Goal: Task Accomplishment & Management: Manage account settings

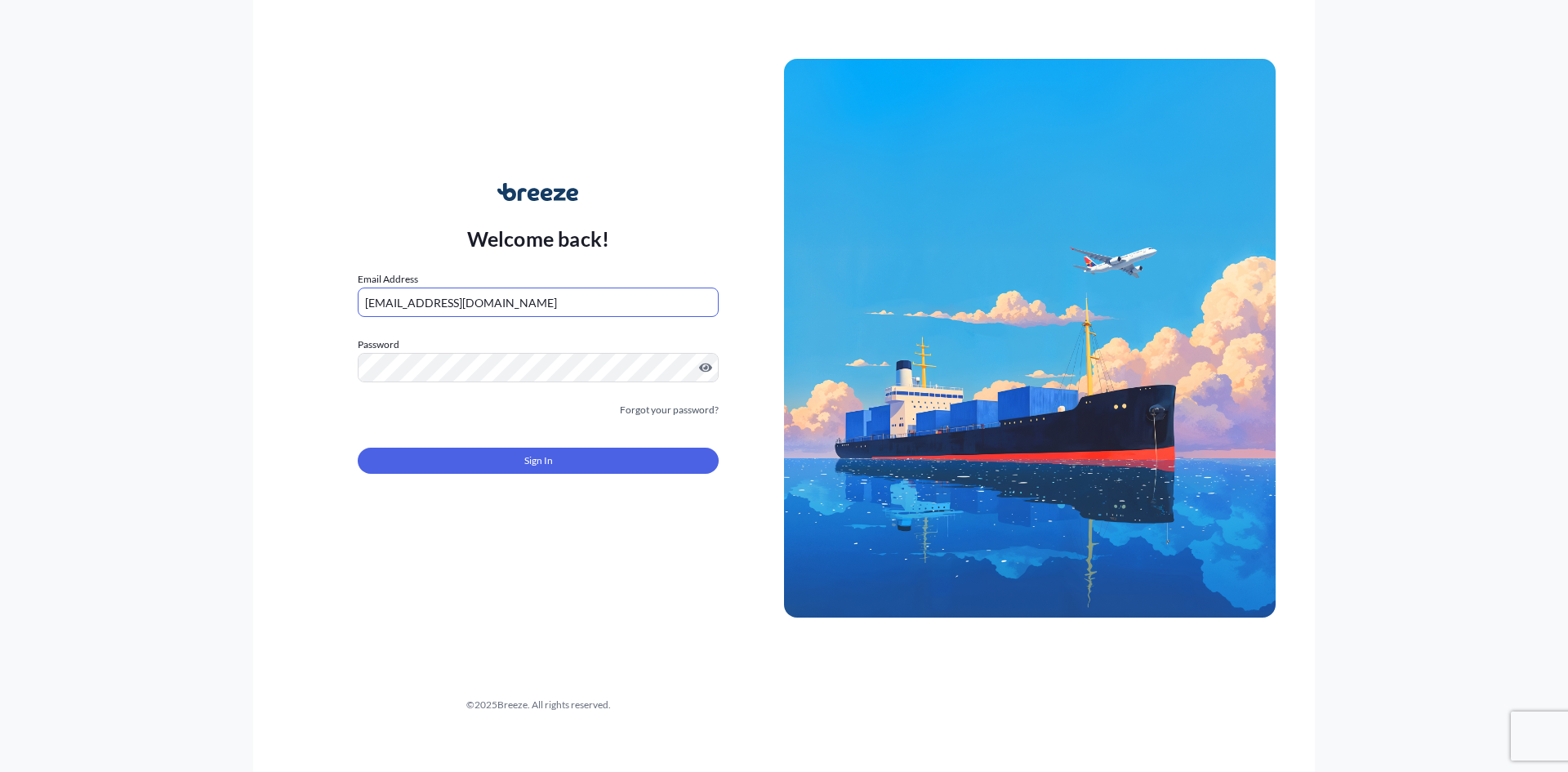
type input "[EMAIL_ADDRESS][DOMAIN_NAME]"
click at [463, 484] on form "Email Address [EMAIL_ADDRESS][DOMAIN_NAME] Password Must include: Upper & lower…" at bounding box center [538, 382] width 361 height 222
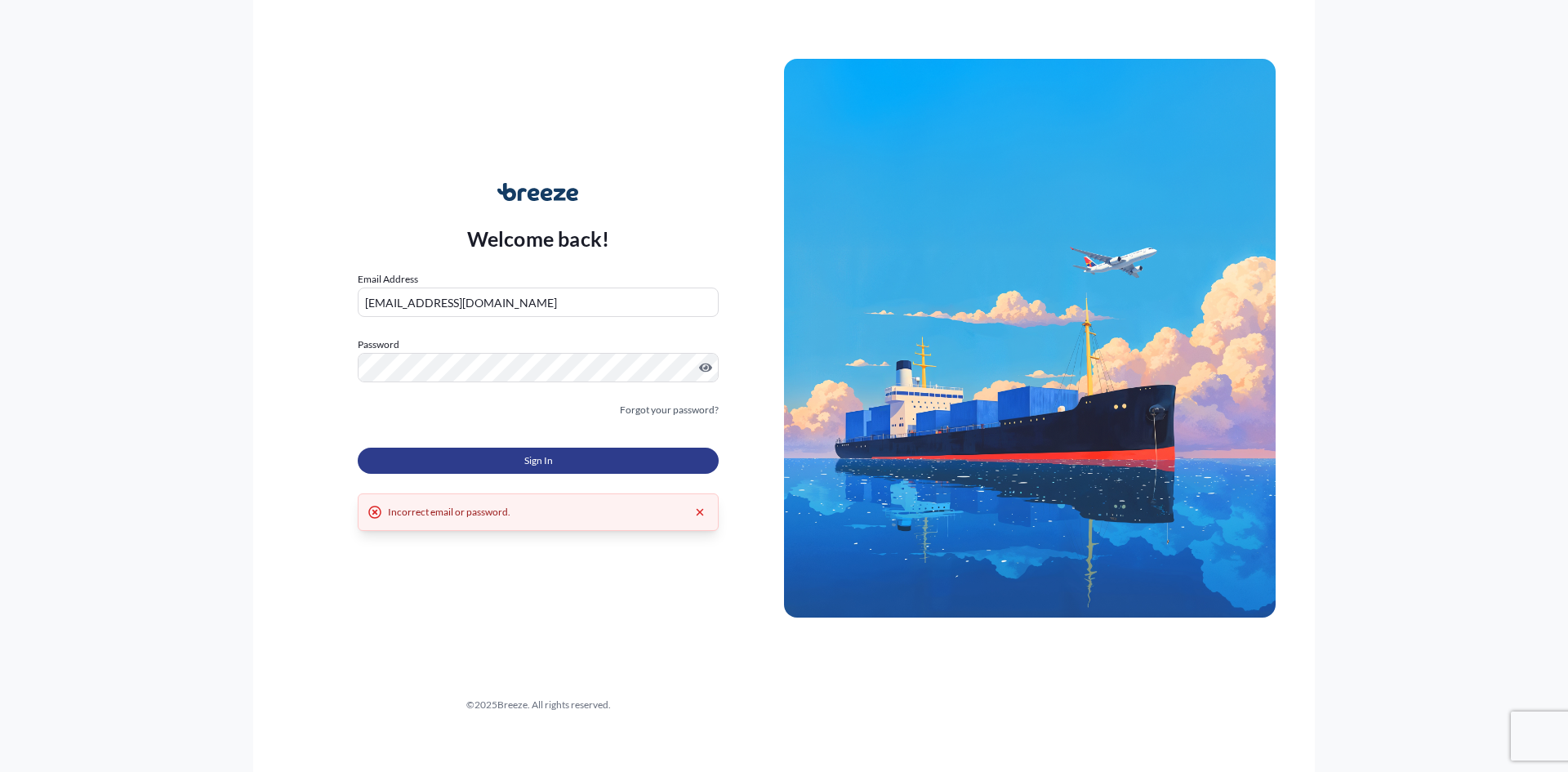
click at [504, 471] on button "Sign In" at bounding box center [538, 460] width 361 height 26
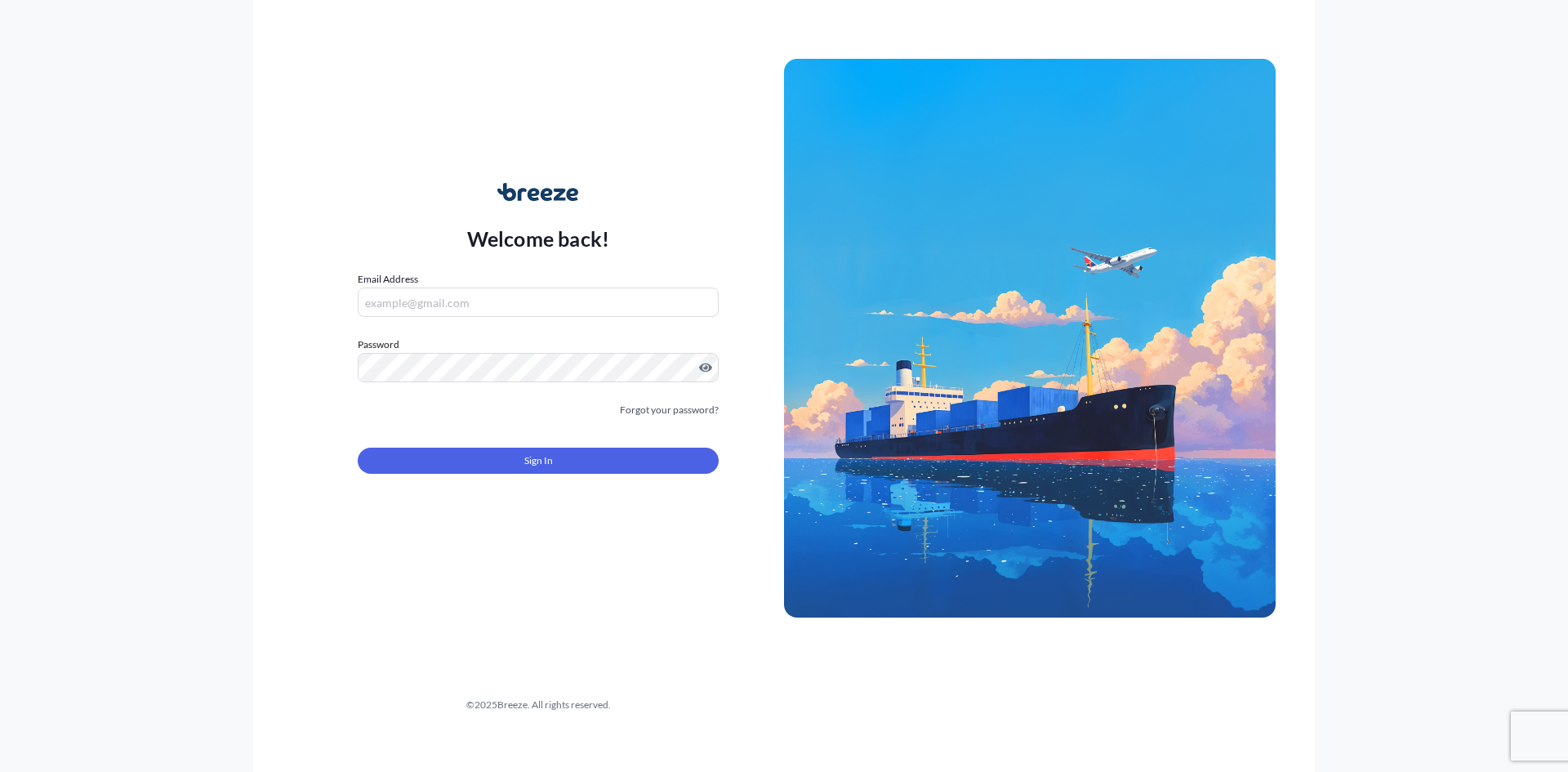
click at [405, 301] on input "Email Address" at bounding box center [538, 302] width 361 height 29
click at [428, 297] on input "Email Address" at bounding box center [538, 302] width 361 height 29
type input "[EMAIL_ADDRESS][DOMAIN_NAME]"
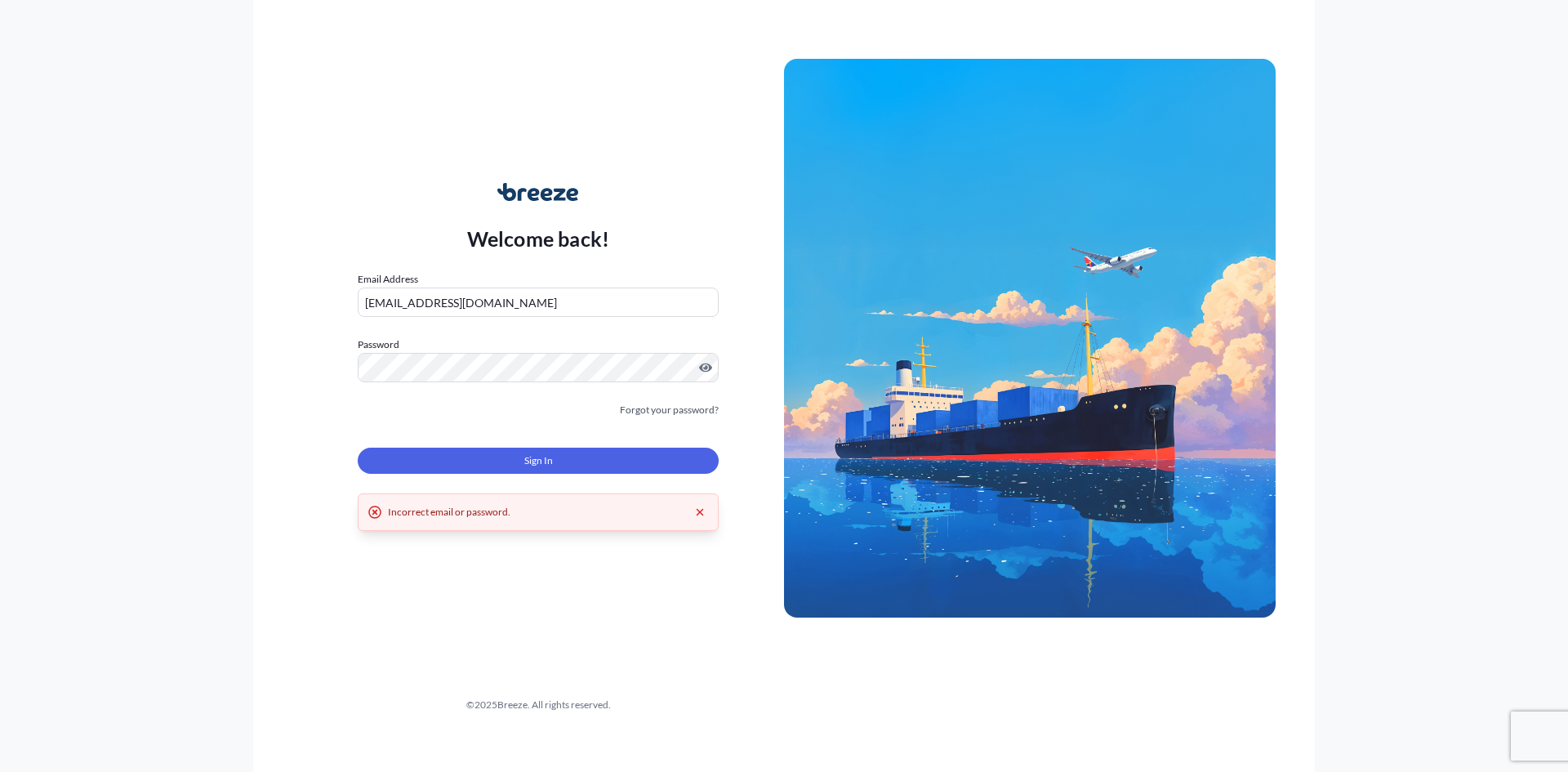
click at [664, 401] on form "Email Address [EMAIL_ADDRESS][DOMAIN_NAME] Password Must include: Upper & lower…" at bounding box center [538, 382] width 361 height 222
click at [652, 411] on link "Forgot your password?" at bounding box center [669, 410] width 98 height 17
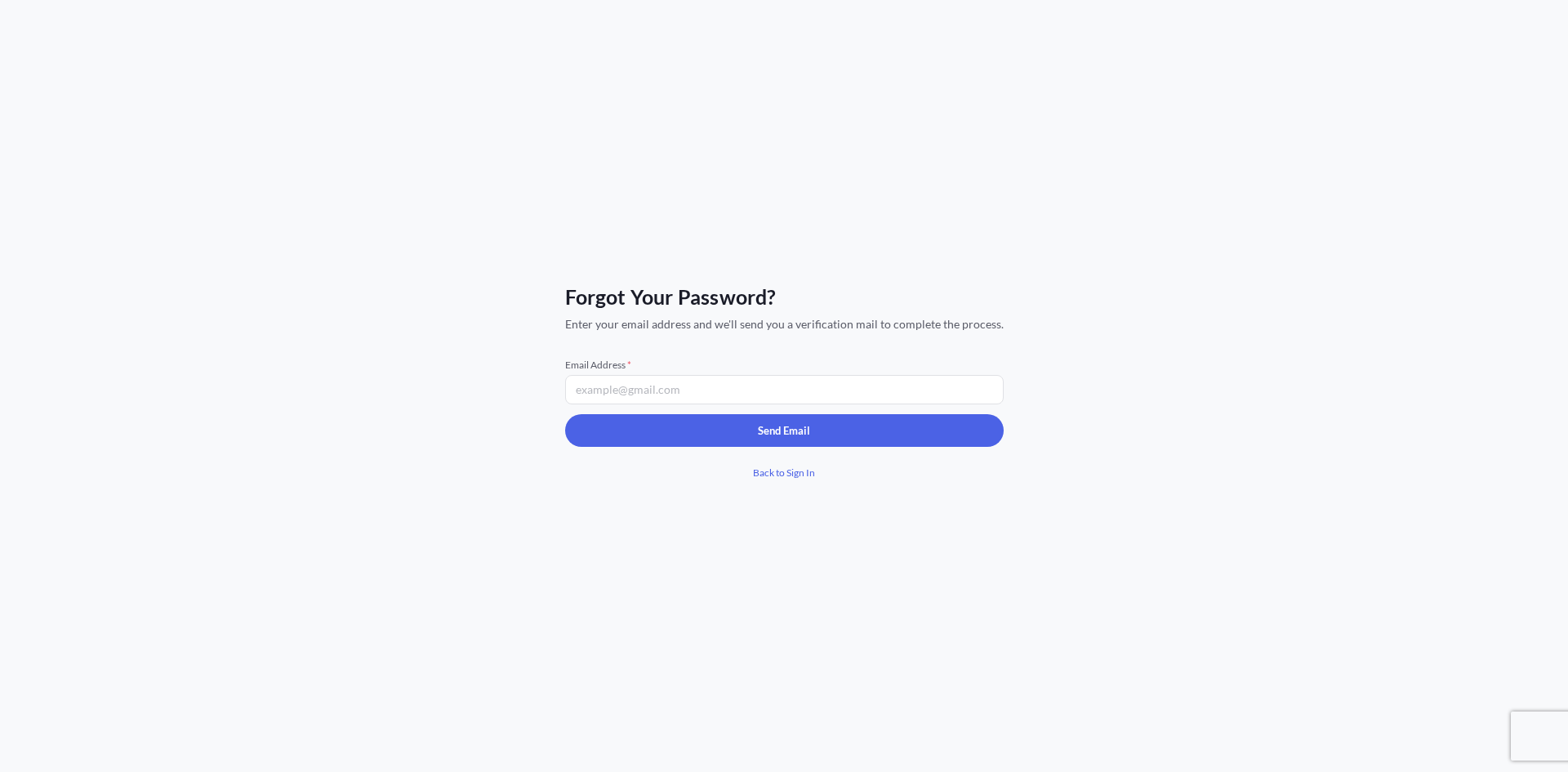
click at [632, 386] on input "Email Address *" at bounding box center [784, 389] width 439 height 29
type input "[EMAIL_ADDRESS][DOMAIN_NAME]"
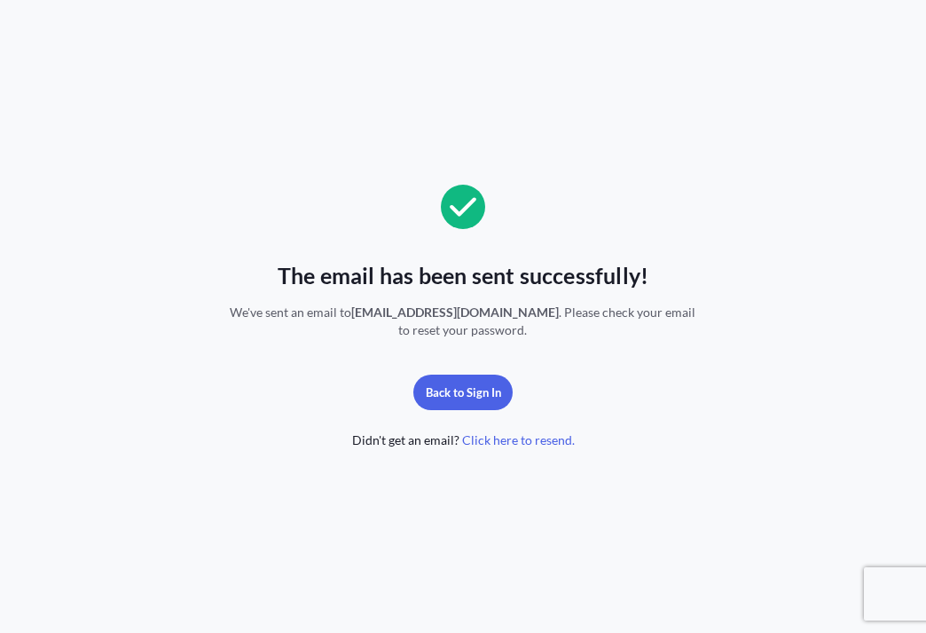
click at [480, 365] on div "The email has been sent successfully! We've sent an email to ndavis@seabridge.i…" at bounding box center [463, 317] width 597 height 264
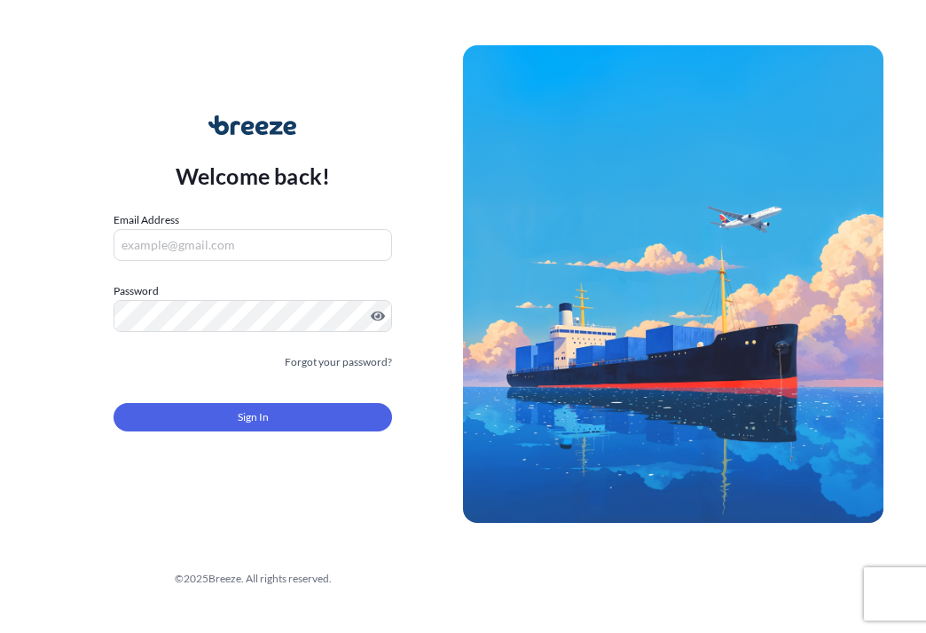
click at [216, 287] on label "Password" at bounding box center [253, 291] width 279 height 18
click at [146, 225] on label "Email Address" at bounding box center [147, 220] width 66 height 18
click at [146, 229] on input "Email Address" at bounding box center [253, 245] width 279 height 32
click at [162, 257] on input "Email Address" at bounding box center [253, 245] width 279 height 32
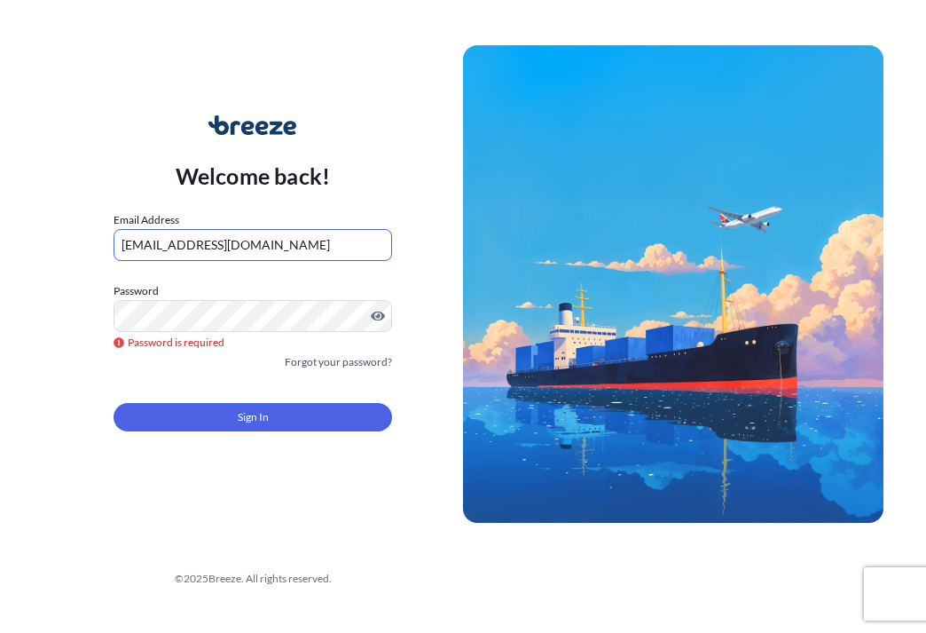
type input "[EMAIL_ADDRESS][DOMAIN_NAME]"
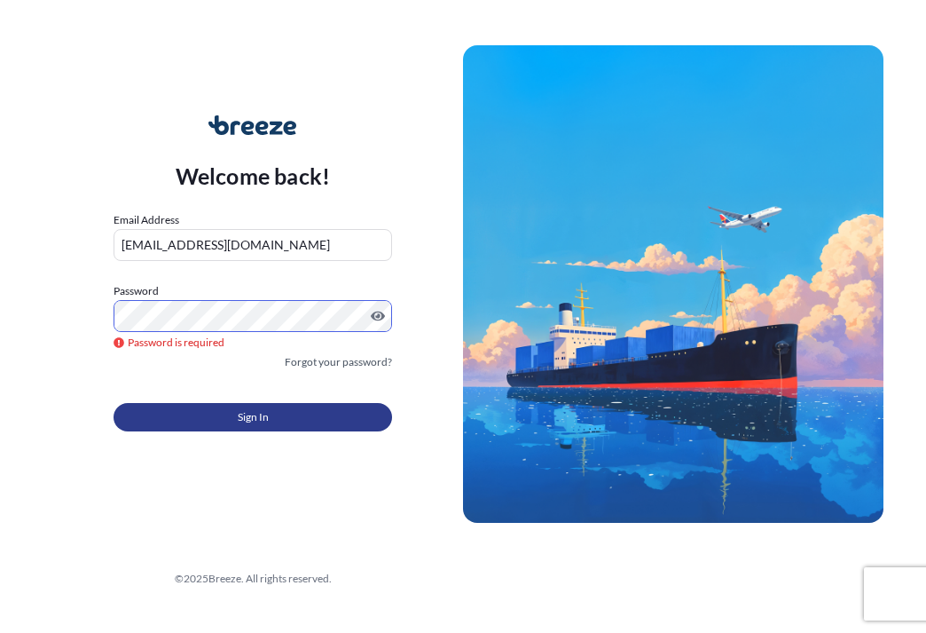
click at [256, 414] on span "Sign In" at bounding box center [253, 417] width 31 height 18
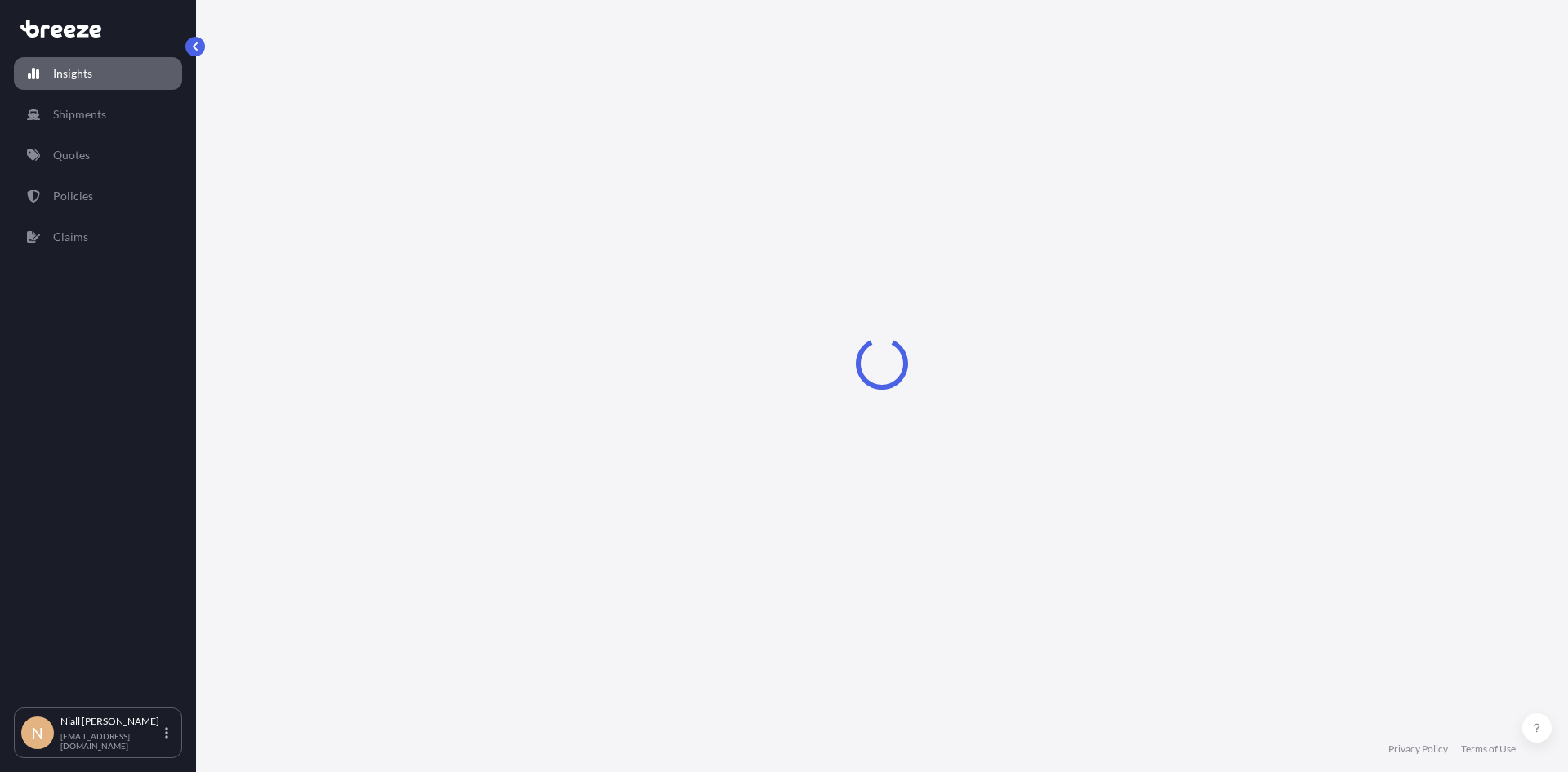
select select "2025"
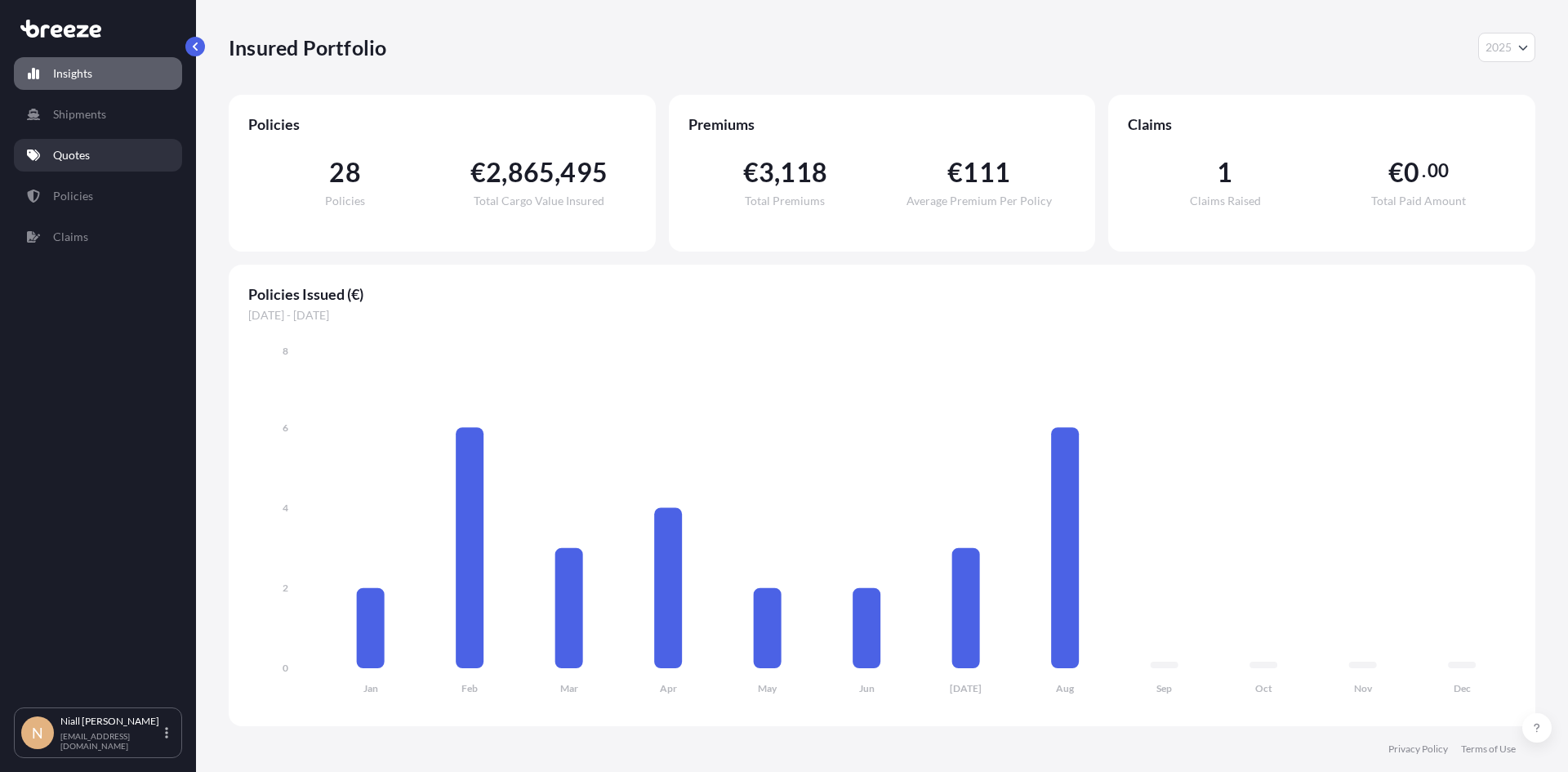
click at [76, 156] on p "Quotes" at bounding box center [72, 156] width 37 height 17
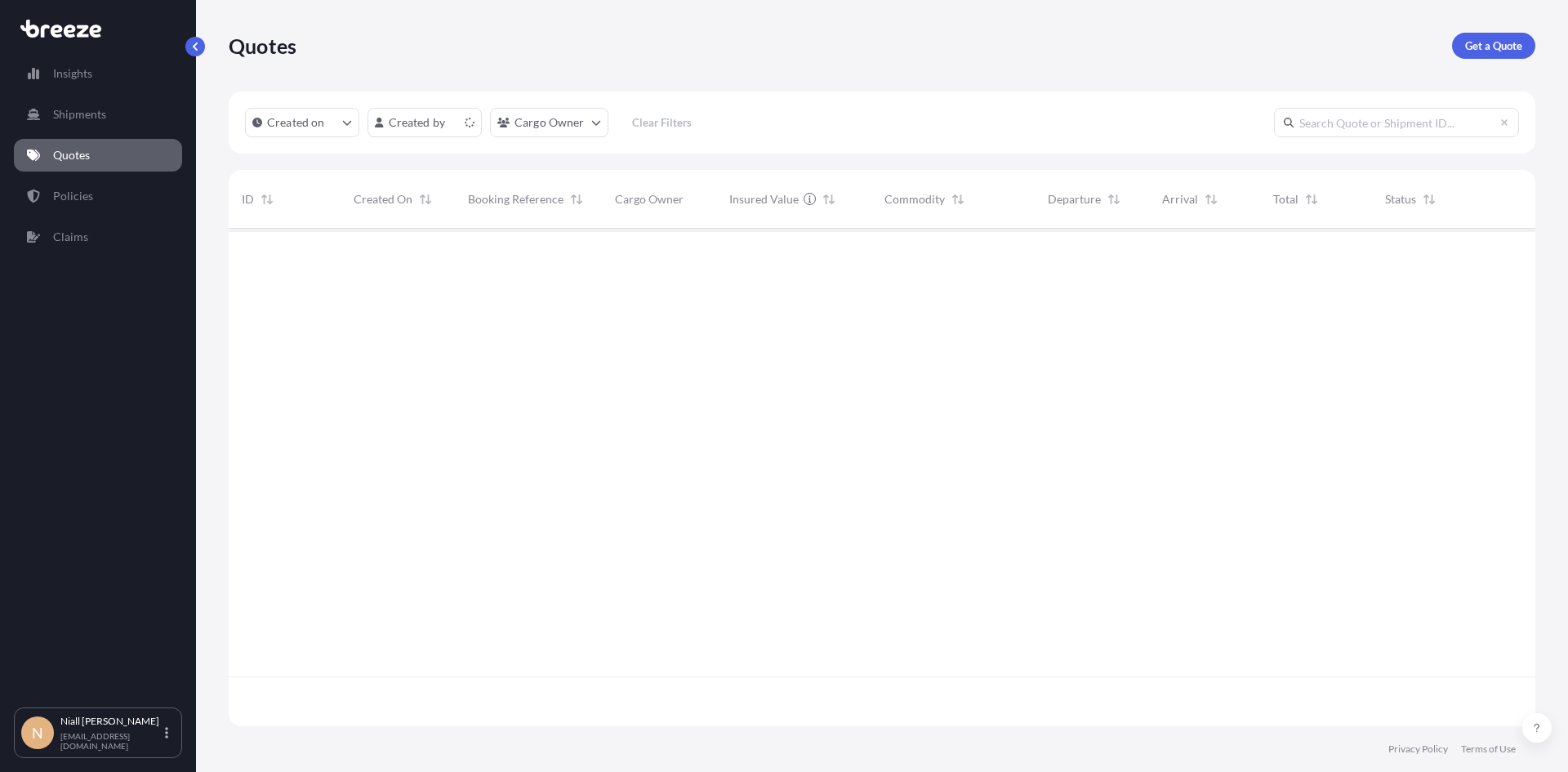
scroll to position [544, 1295]
